Goal: Information Seeking & Learning: Learn about a topic

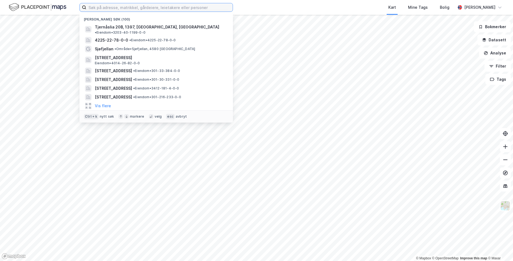
click at [119, 8] on input at bounding box center [159, 7] width 146 height 8
paste input "Dybwads gate 1, 0367 Oslo"
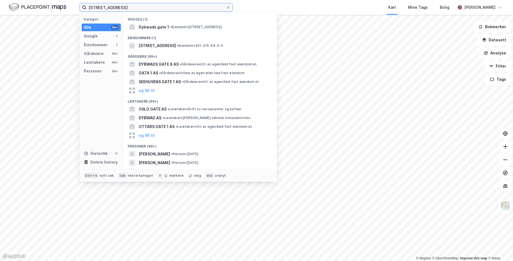
type input "Dybwads gate 1, 0367 Oslo"
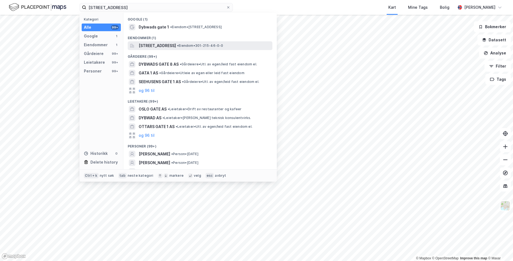
click at [163, 48] on span "Dybwads gate 1, 0367, OSLO, OSLO" at bounding box center [157, 45] width 37 height 7
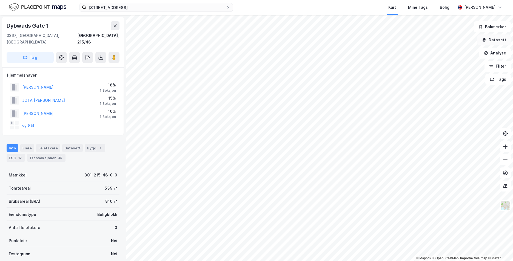
click at [505, 39] on button "Datasett" at bounding box center [493, 40] width 33 height 11
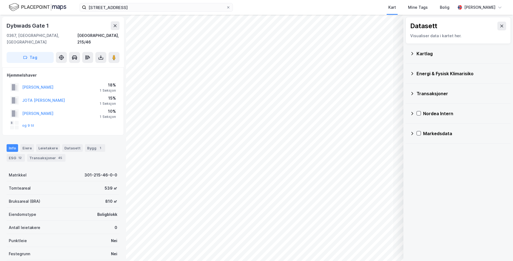
click at [412, 54] on icon at bounding box center [412, 53] width 2 height 3
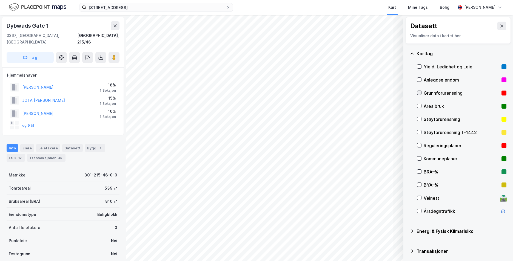
click at [419, 92] on icon at bounding box center [419, 93] width 4 height 4
click at [413, 53] on icon at bounding box center [412, 54] width 4 height 4
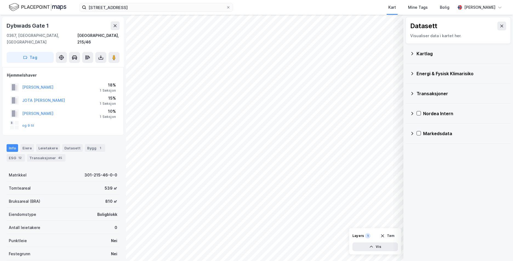
click at [412, 74] on icon at bounding box center [412, 73] width 2 height 3
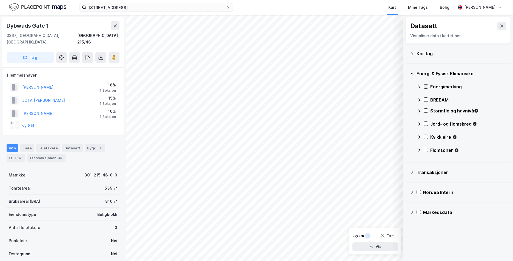
click at [426, 84] on div at bounding box center [426, 86] width 4 height 4
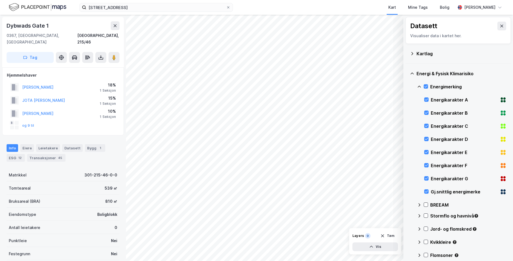
click at [420, 86] on icon at bounding box center [419, 87] width 4 height 4
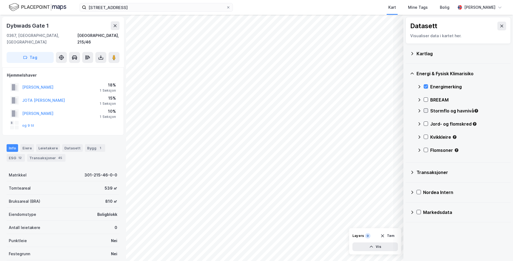
click at [426, 112] on icon at bounding box center [426, 111] width 4 height 4
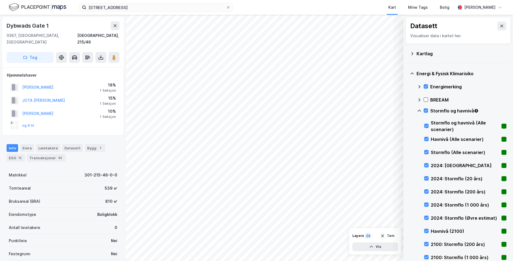
click at [419, 110] on icon at bounding box center [419, 111] width 3 height 2
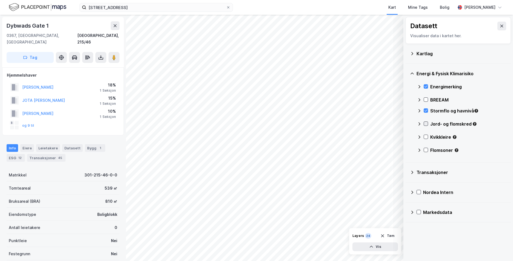
click at [426, 124] on icon at bounding box center [426, 124] width 4 height 4
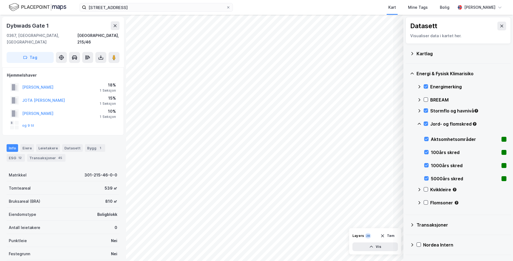
click at [419, 123] on icon at bounding box center [419, 124] width 4 height 4
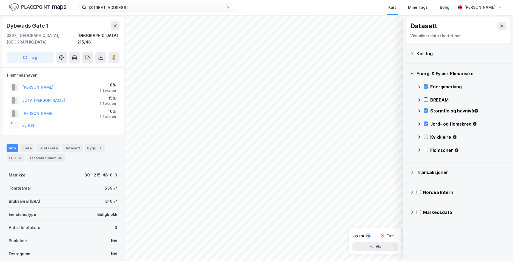
click at [426, 136] on icon at bounding box center [426, 137] width 4 height 4
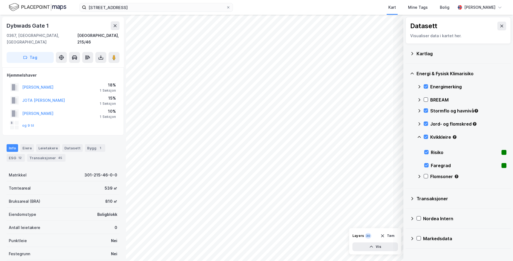
drag, startPoint x: 418, startPoint y: 136, endPoint x: 418, endPoint y: 140, distance: 3.8
click at [418, 139] on div "Kvikkleire" at bounding box center [461, 139] width 89 height 13
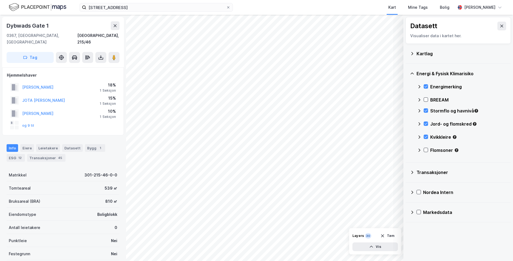
click at [424, 151] on icon at bounding box center [426, 150] width 4 height 4
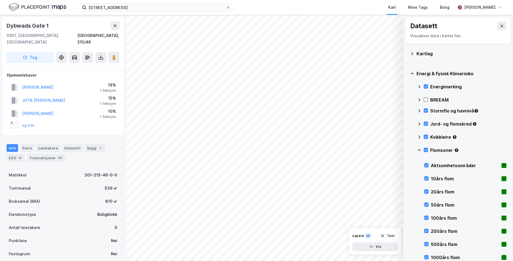
click at [419, 149] on icon at bounding box center [419, 150] width 4 height 4
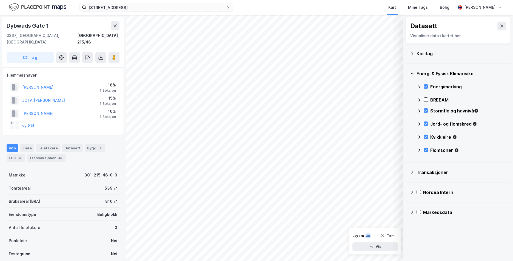
click at [1, 16] on div "Dybwads Gate 1 0367, Oslo, Oslo Oslo, 215/46 Tag Hjemmelshaver LINDBEKK KARI-EL…" at bounding box center [63, 138] width 126 height 247
